Goal: Book appointment/travel/reservation

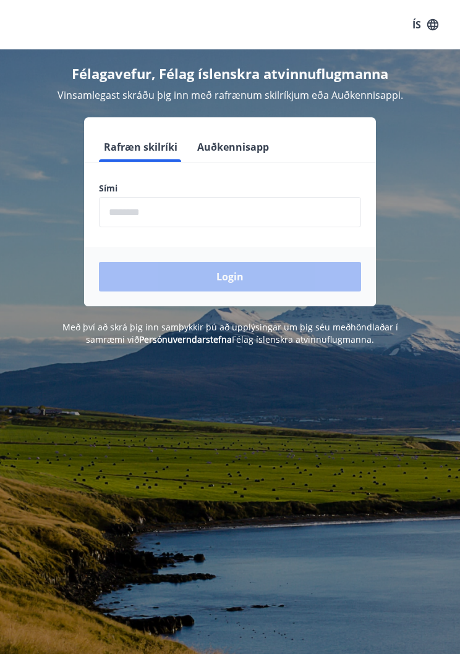
click at [184, 218] on input "phone" at bounding box center [230, 212] width 262 height 30
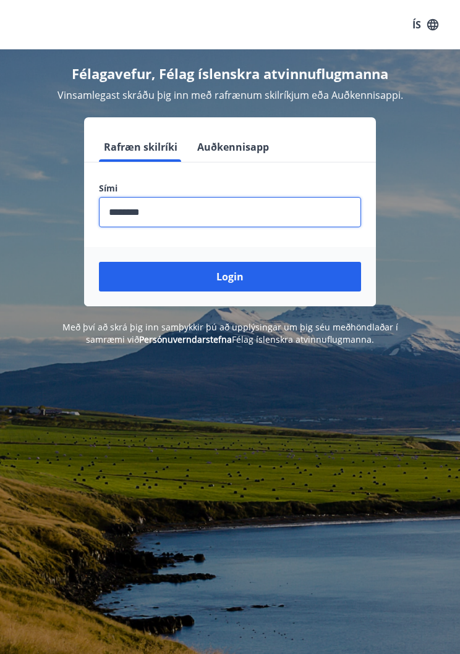
type input "********"
click at [242, 284] on button "Login" at bounding box center [230, 277] width 262 height 30
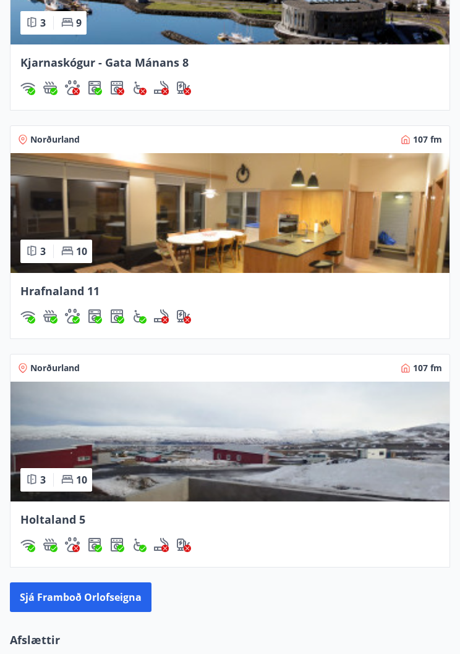
scroll to position [1446, 0]
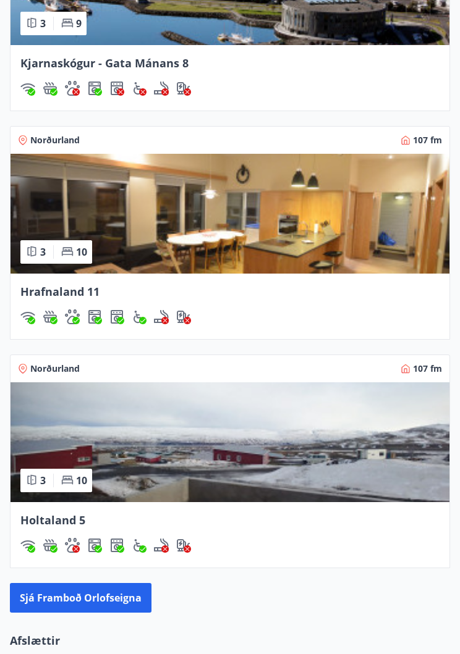
click at [272, 245] on img at bounding box center [230, 214] width 439 height 120
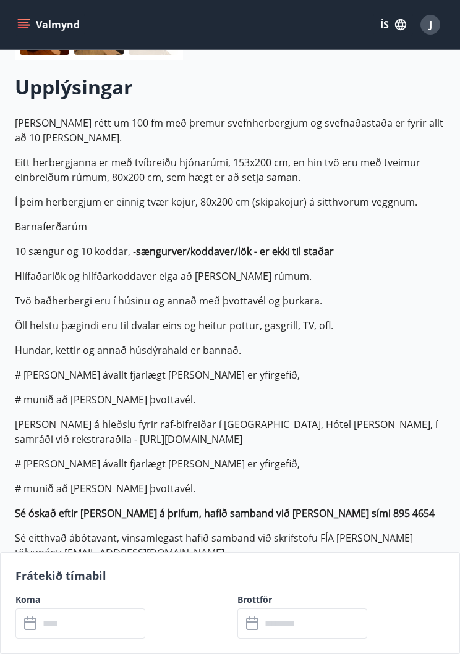
scroll to position [281, 0]
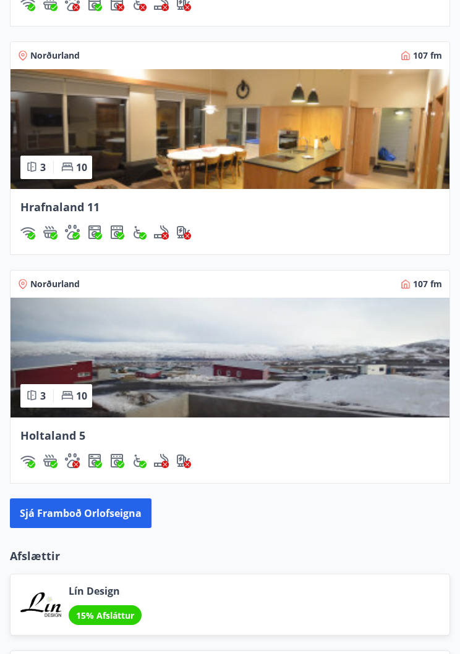
scroll to position [1534, 0]
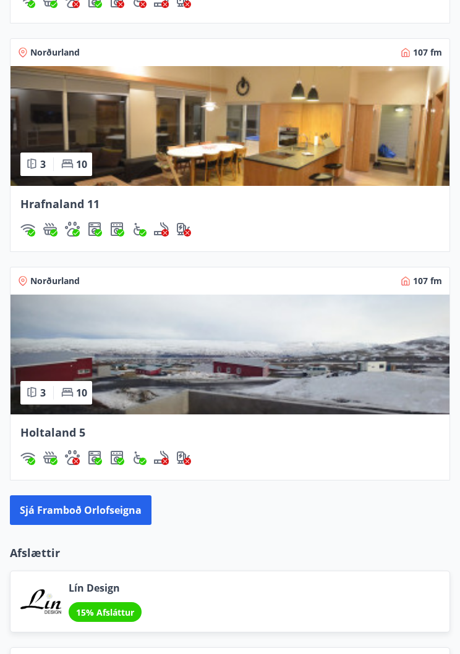
click at [274, 371] on img at bounding box center [230, 355] width 439 height 120
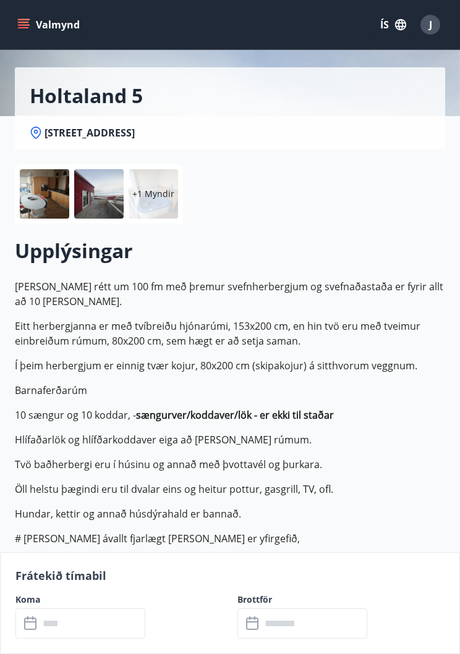
scroll to position [118, 0]
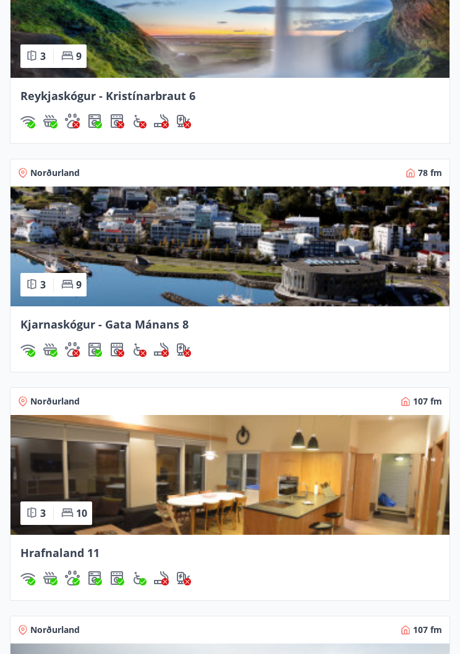
scroll to position [1185, 0]
click at [253, 259] on img at bounding box center [230, 247] width 439 height 120
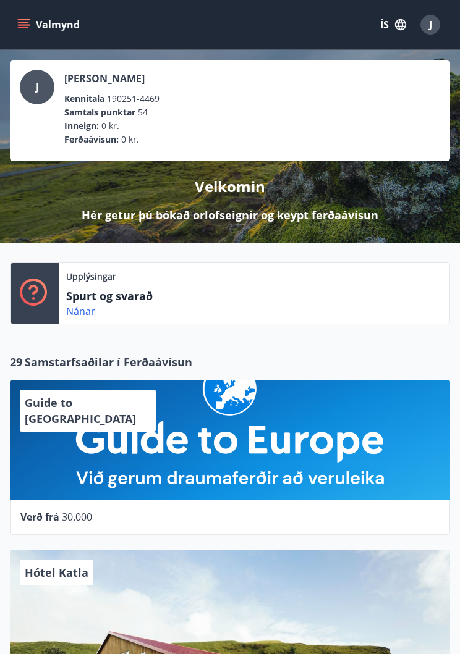
click at [25, 27] on icon "menu" at bounding box center [23, 25] width 12 height 12
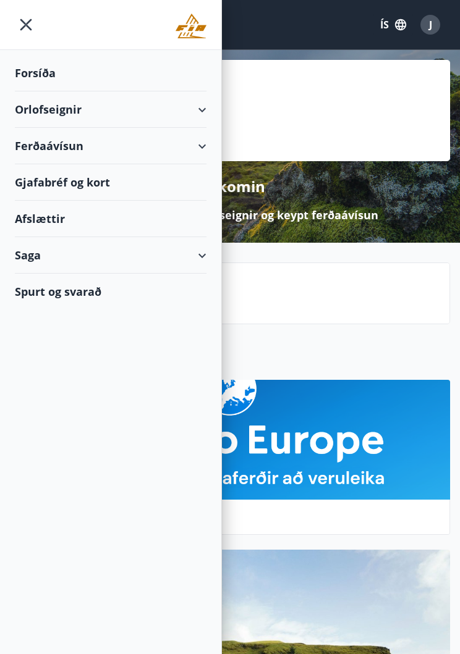
click at [56, 77] on div "Forsíða" at bounding box center [111, 73] width 192 height 36
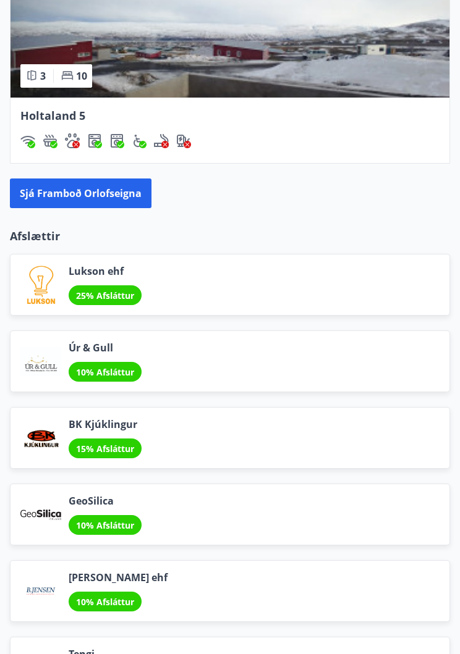
scroll to position [1853, 0]
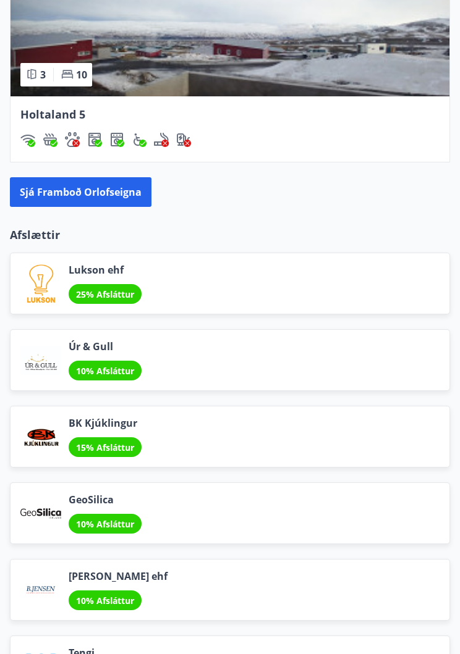
click at [101, 193] on button "Sjá framboð orlofseigna" at bounding box center [81, 192] width 142 height 30
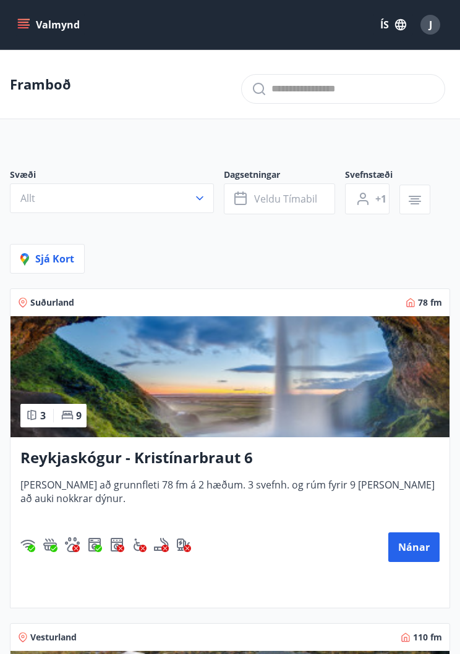
click at [415, 206] on icon "button" at bounding box center [414, 200] width 15 height 15
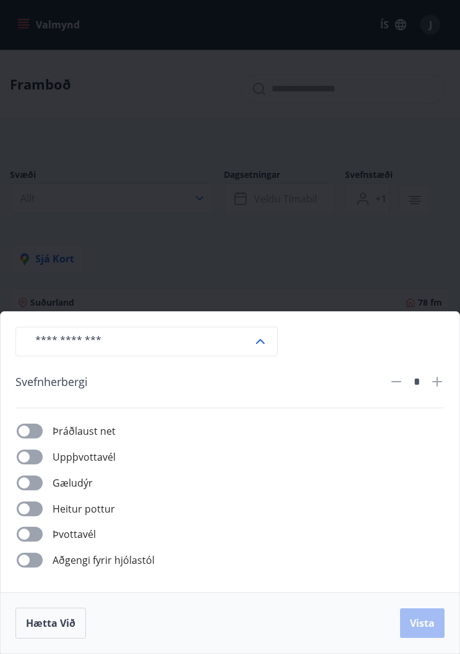
click at [400, 112] on div "​ [PERSON_NAME] * Þráðlaust net Uppþvottavél Gæludýr [PERSON_NAME] pottur Þvott…" at bounding box center [230, 327] width 460 height 654
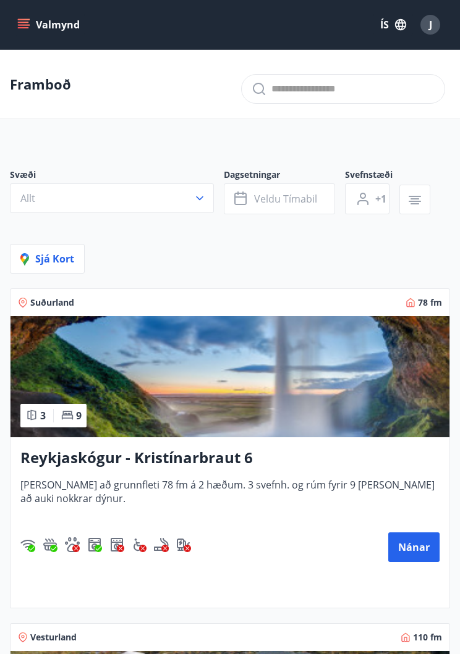
click at [31, 27] on button "Valmynd" at bounding box center [50, 25] width 70 height 22
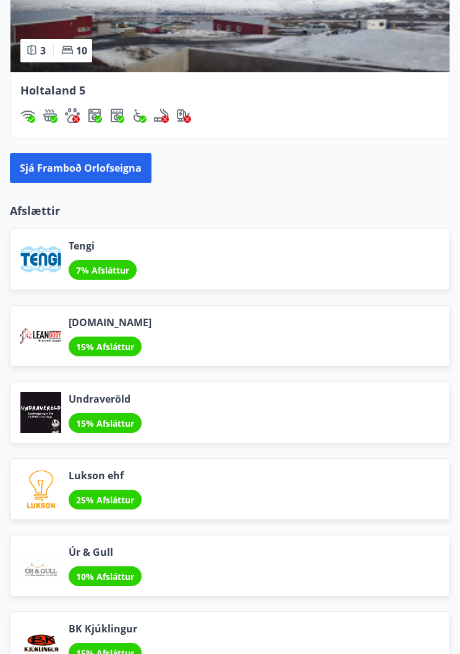
scroll to position [1871, 0]
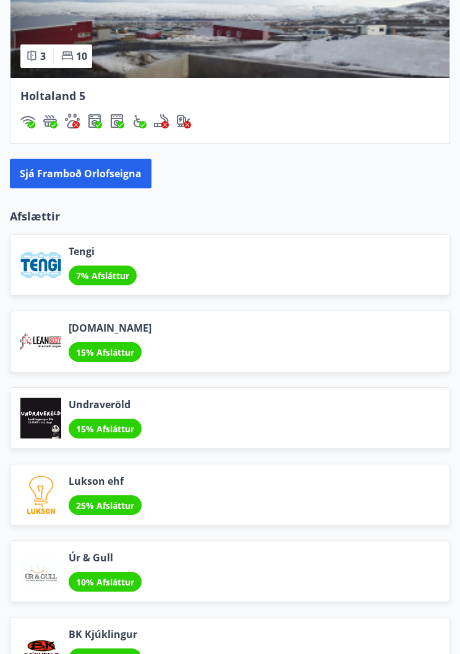
click at [91, 175] on button "Sjá framboð orlofseigna" at bounding box center [81, 174] width 142 height 30
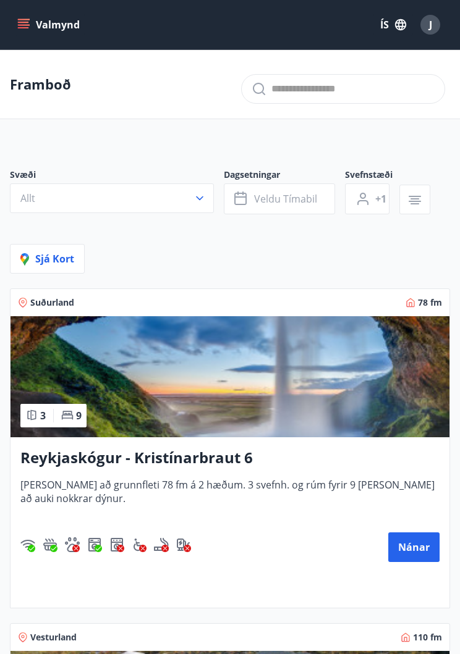
click at [27, 26] on icon "menu" at bounding box center [23, 25] width 12 height 12
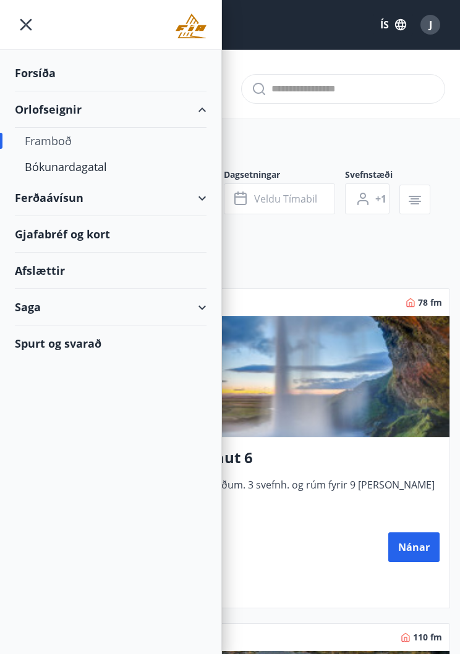
click at [426, 27] on div "J" at bounding box center [430, 25] width 20 height 20
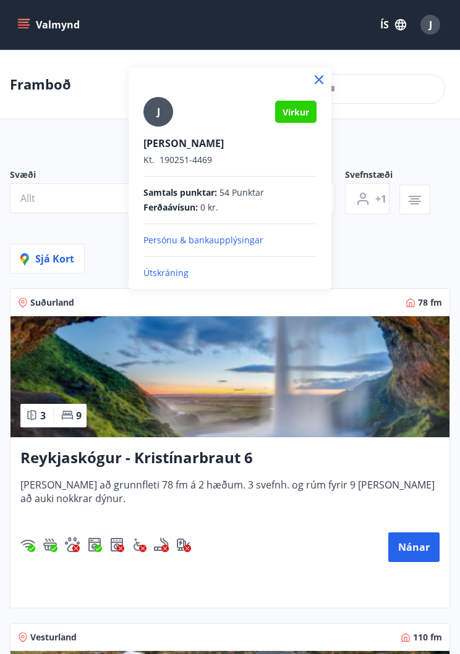
click at [431, 26] on div at bounding box center [230, 327] width 460 height 654
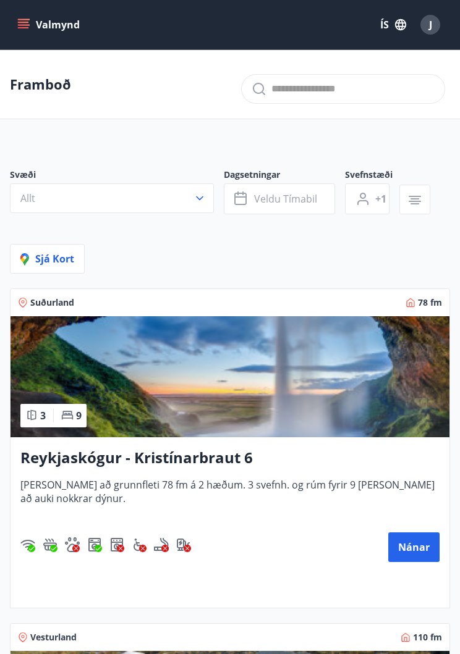
click at [432, 21] on div "J" at bounding box center [430, 25] width 20 height 20
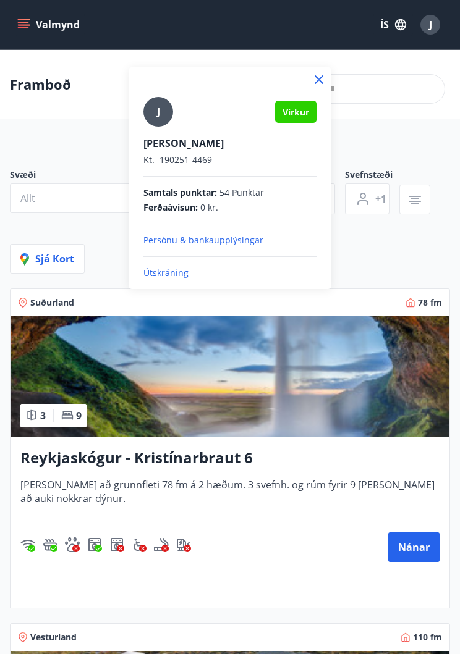
click at [433, 148] on div at bounding box center [230, 327] width 460 height 654
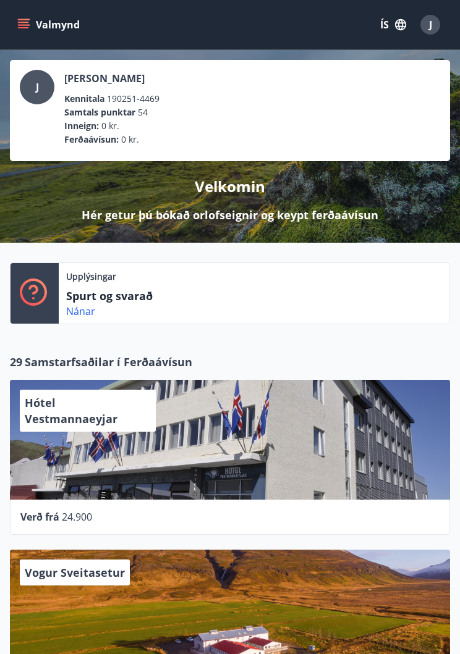
click at [85, 315] on link "Nánar" at bounding box center [80, 312] width 29 height 14
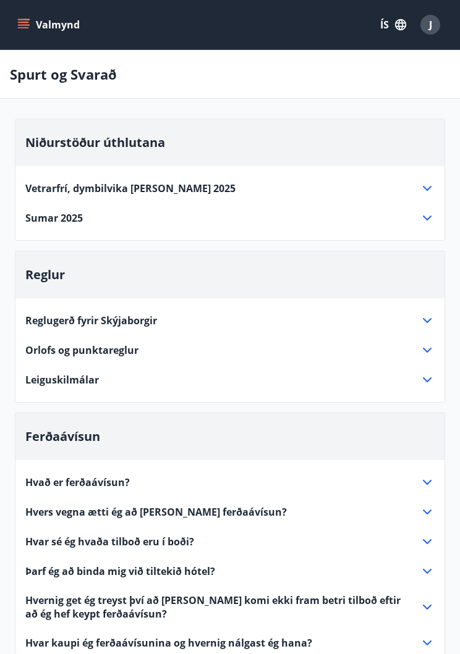
click at [430, 27] on span "J" at bounding box center [430, 25] width 3 height 14
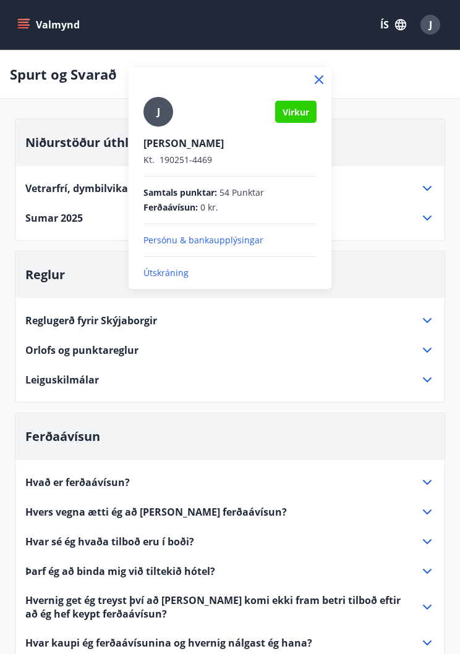
click at [176, 273] on p "Útskráning" at bounding box center [229, 273] width 173 height 12
